Goal: Information Seeking & Learning: Learn about a topic

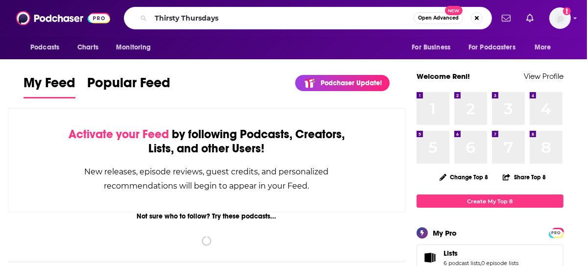
type input "Thirsty Thursdays"
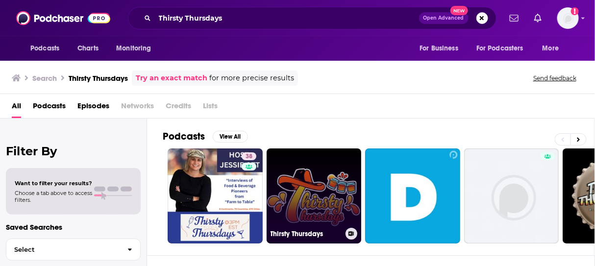
click at [308, 184] on link "Thirsty Thursdays" at bounding box center [314, 195] width 95 height 95
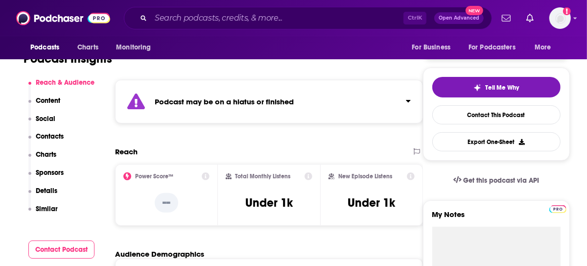
scroll to position [245, 0]
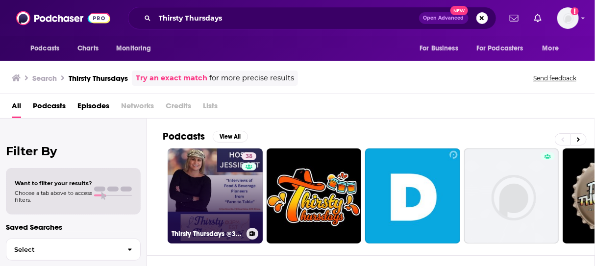
click at [213, 171] on link "38 Thirsty Thursdays @3PM EST" at bounding box center [215, 195] width 95 height 95
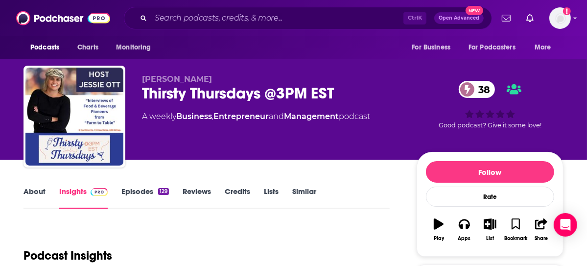
click at [135, 189] on link "Episodes 129" at bounding box center [146, 198] width 48 height 23
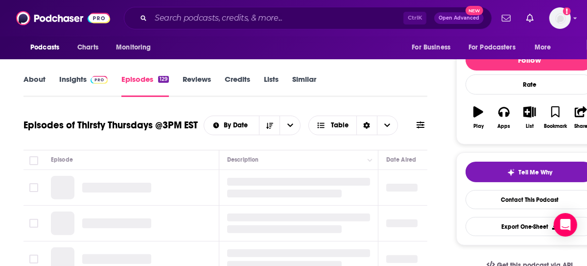
scroll to position [147, 0]
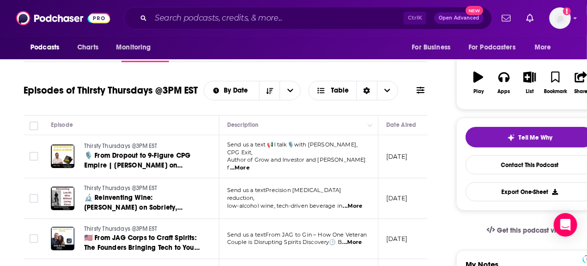
click at [250, 164] on span "...More" at bounding box center [240, 168] width 20 height 8
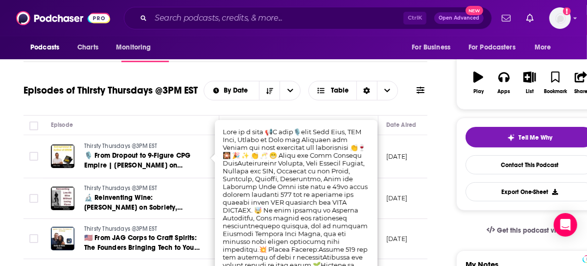
click at [126, 103] on div "Episodes of Thirsty Thursdays @3PM EST By Date Table" at bounding box center [226, 97] width 404 height 38
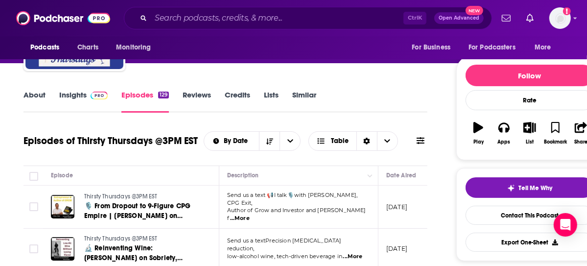
scroll to position [0, 0]
